Goal: Information Seeking & Learning: Learn about a topic

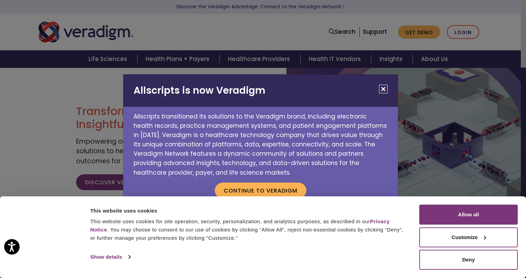
click at [385, 88] on button "Close" at bounding box center [383, 89] width 9 height 9
click at [247, 190] on button "Continue to Veradigm" at bounding box center [261, 190] width 92 height 16
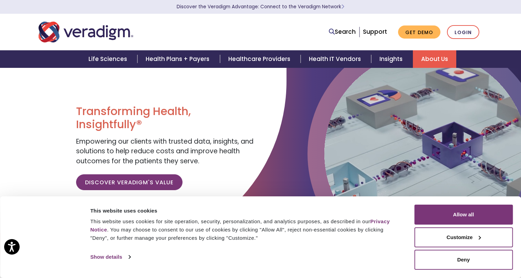
click at [430, 57] on link "About Us" at bounding box center [434, 59] width 43 height 18
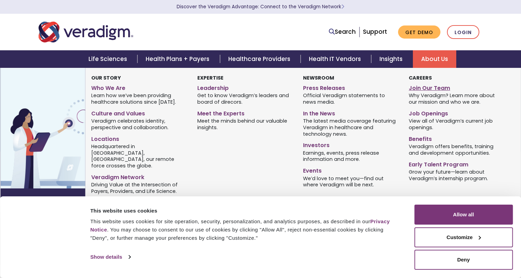
click at [419, 90] on link "Join Our Team" at bounding box center [456, 87] width 95 height 10
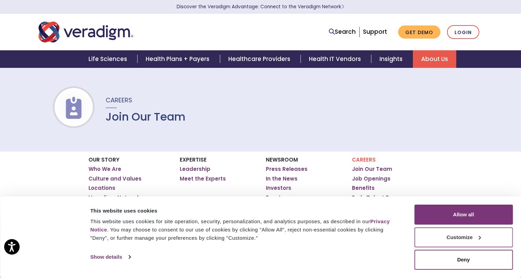
click at [461, 239] on button "Customize" at bounding box center [463, 237] width 98 height 20
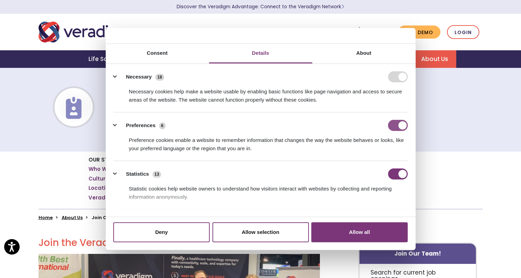
click at [388, 126] on input "Preferences" at bounding box center [398, 125] width 20 height 11
checkbox input "false"
click at [391, 77] on form at bounding box center [398, 76] width 20 height 11
click at [390, 174] on input "Statistics" at bounding box center [398, 173] width 20 height 11
checkbox input "false"
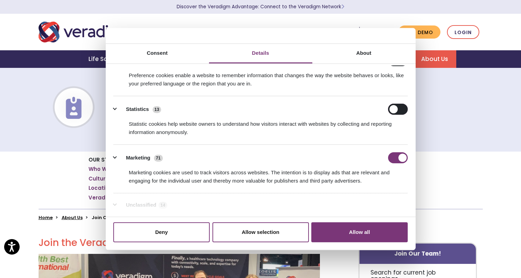
scroll to position [99, 0]
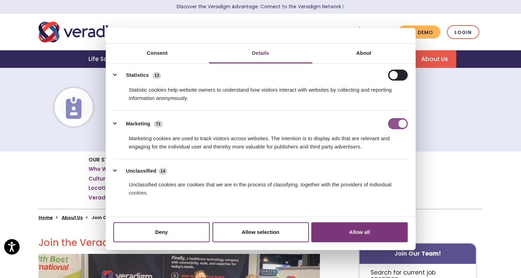
click at [389, 124] on input "Marketing" at bounding box center [398, 123] width 20 height 11
checkbox input "false"
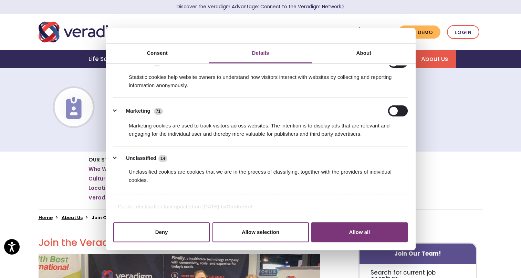
scroll to position [114, 0]
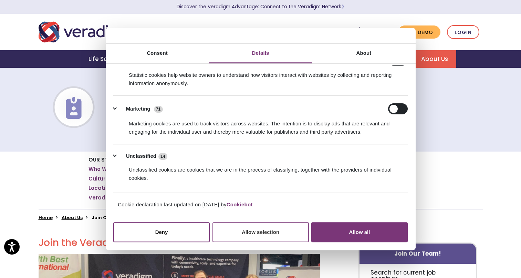
click at [251, 234] on button "Allow selection" at bounding box center [260, 232] width 96 height 20
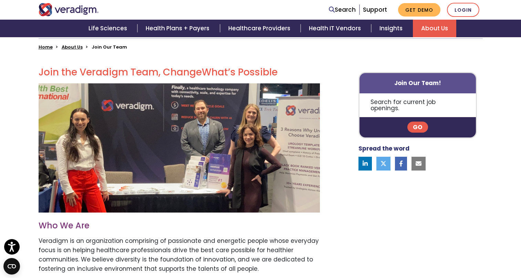
scroll to position [170, 0]
click at [249, 156] on img at bounding box center [179, 147] width 281 height 129
click at [414, 122] on link "Go" at bounding box center [417, 127] width 21 height 11
